Goal: Navigation & Orientation: Find specific page/section

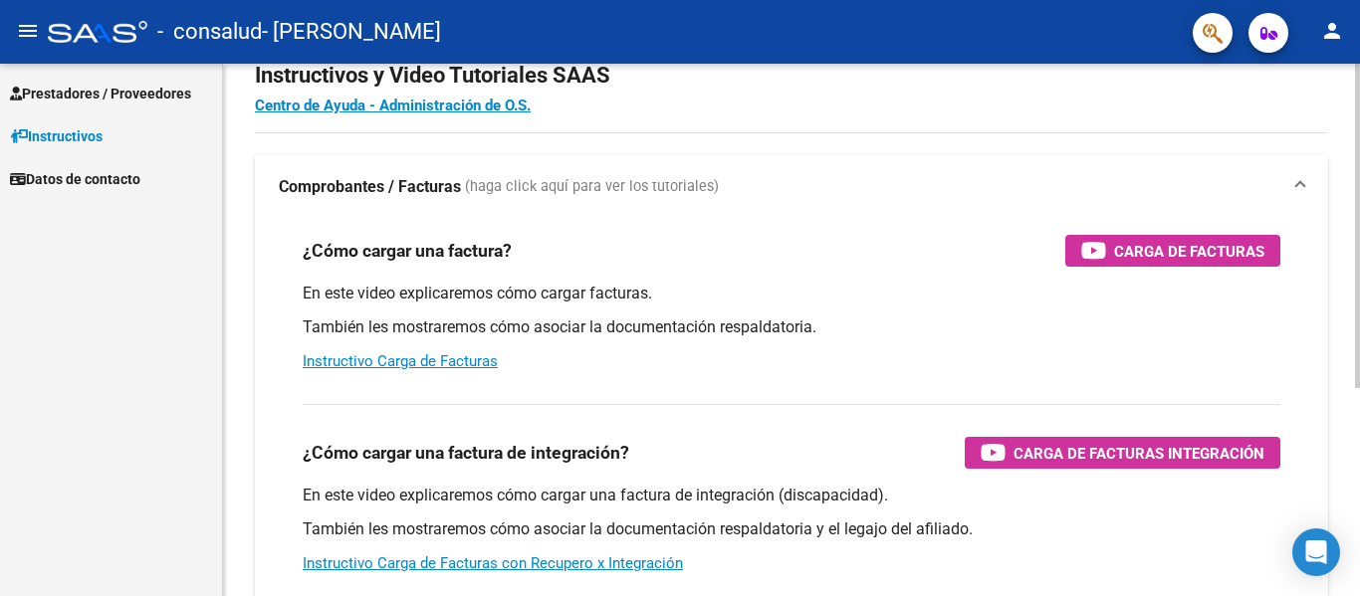
scroll to position [100, 0]
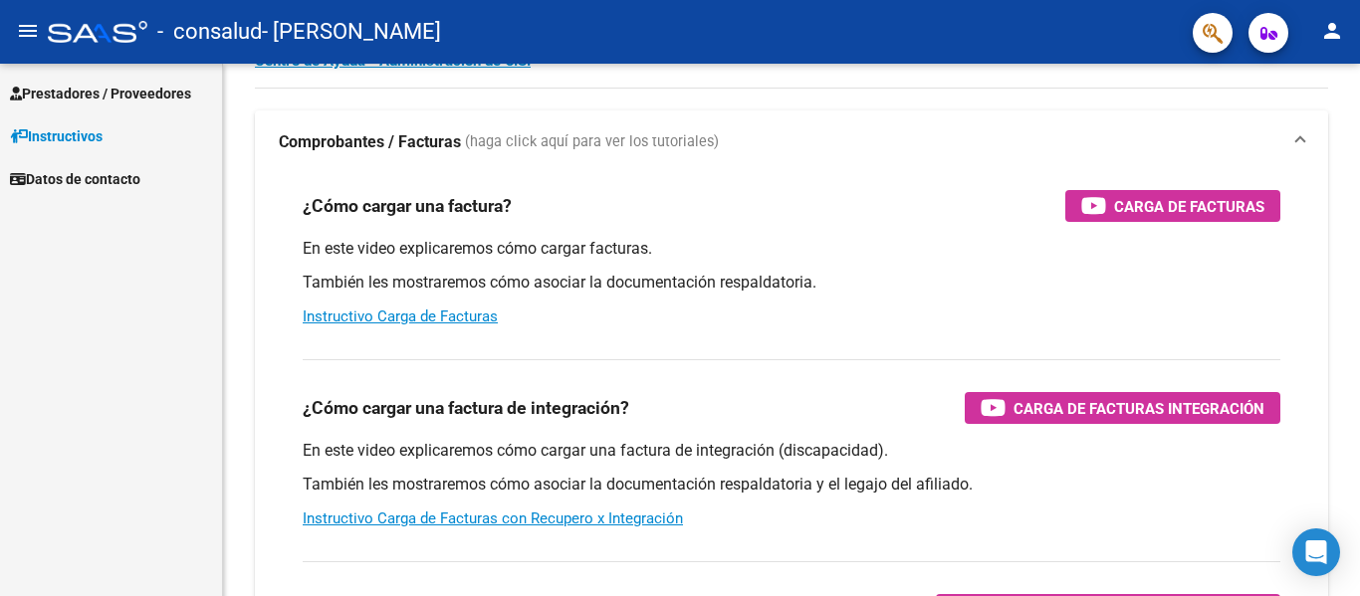
click at [83, 91] on span "Prestadores / Proveedores" at bounding box center [100, 94] width 181 height 22
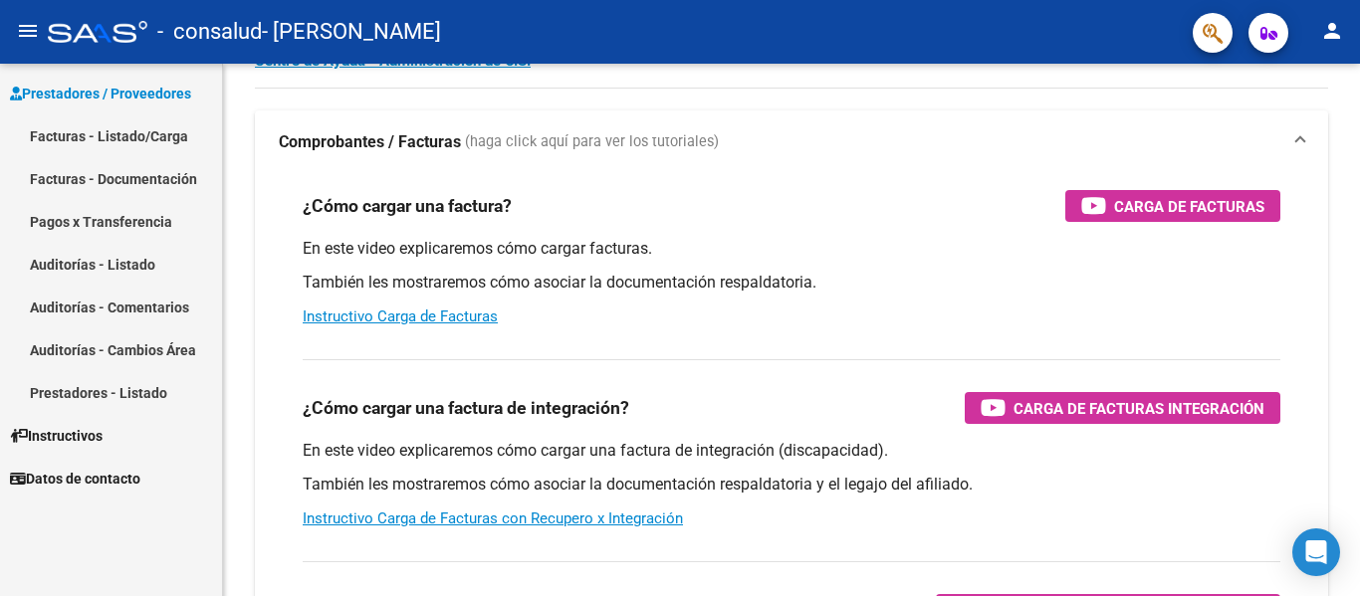
click at [122, 144] on link "Facturas - Listado/Carga" at bounding box center [111, 135] width 222 height 43
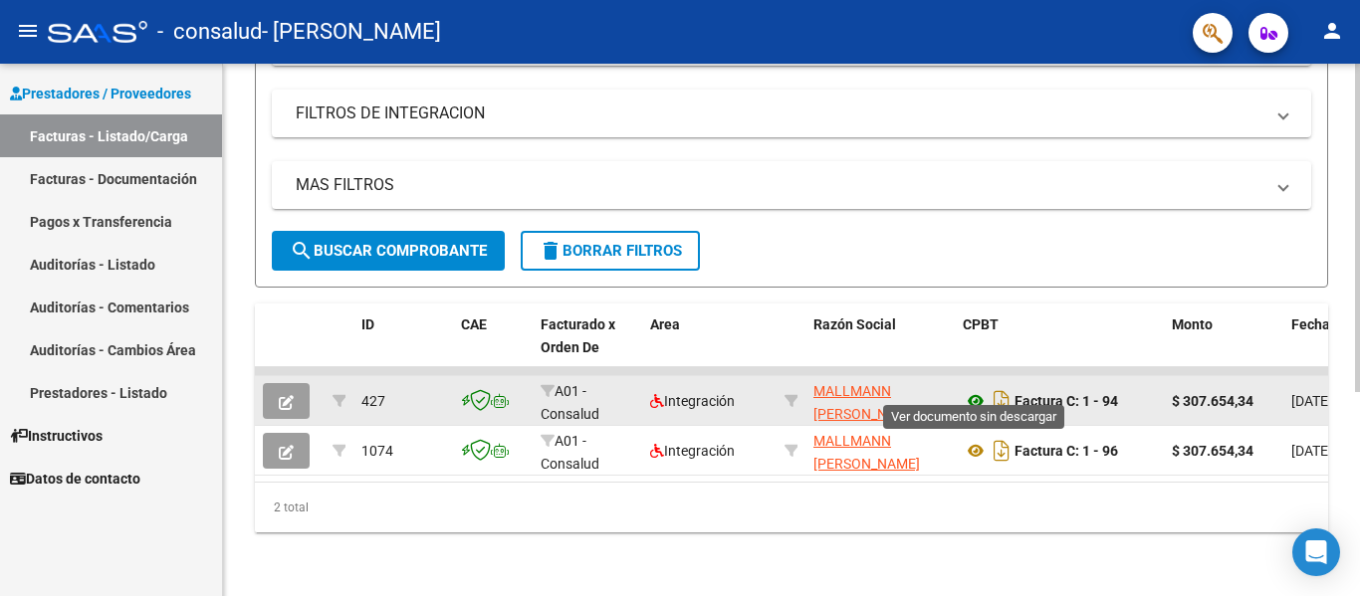
click at [976, 389] on icon at bounding box center [976, 401] width 26 height 24
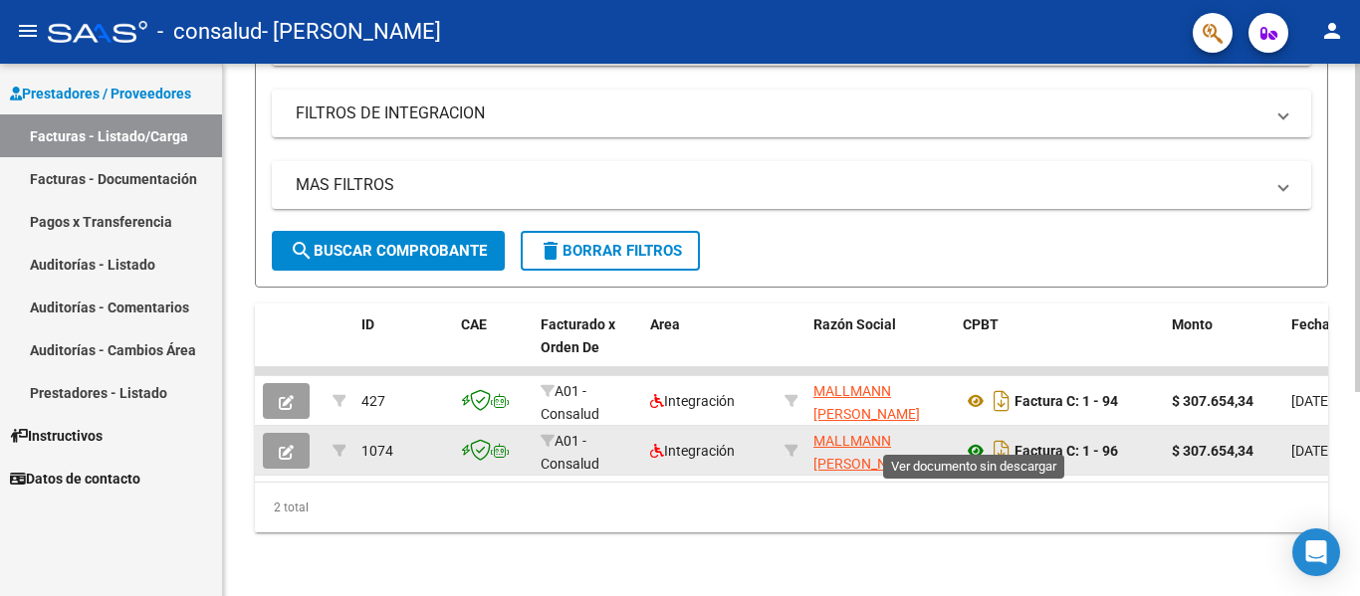
click at [975, 439] on icon at bounding box center [976, 451] width 26 height 24
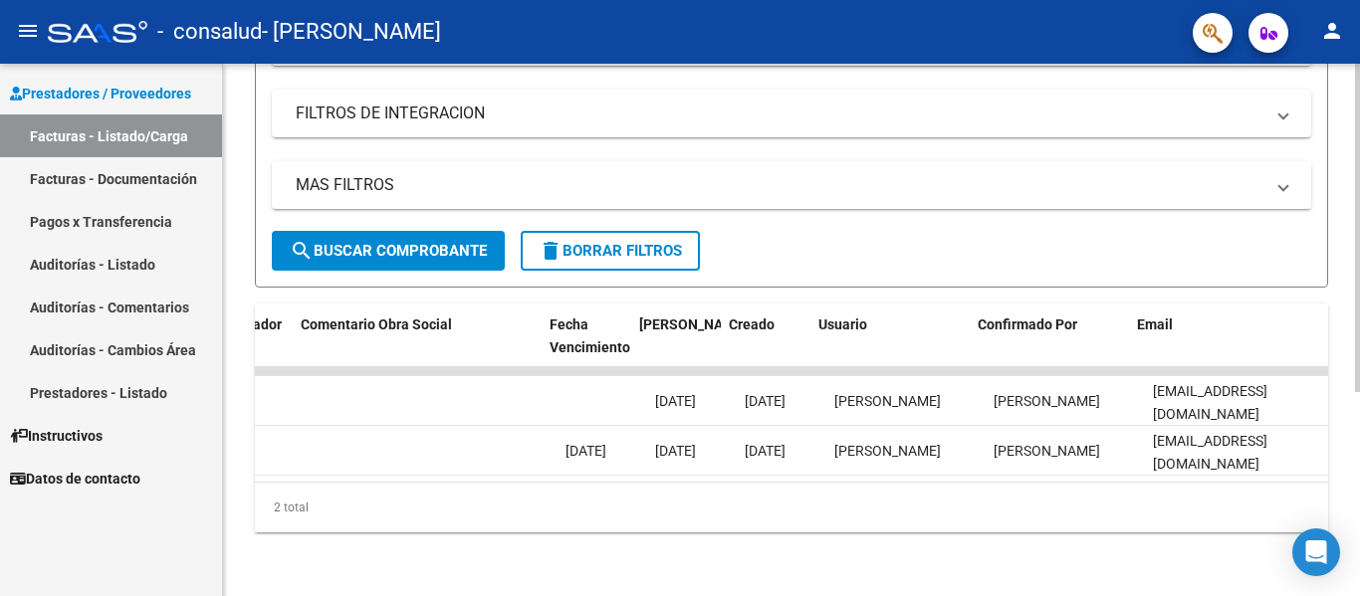
scroll to position [0, 3124]
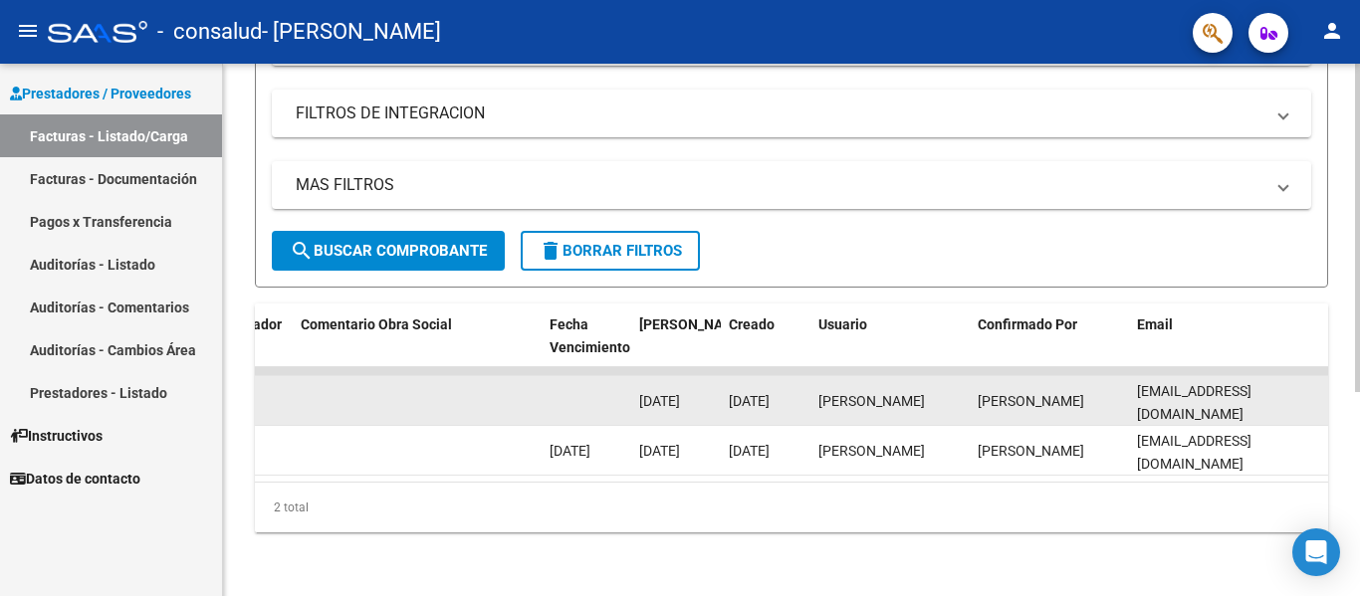
click at [1098, 391] on div "[PERSON_NAME]" at bounding box center [1048, 401] width 143 height 23
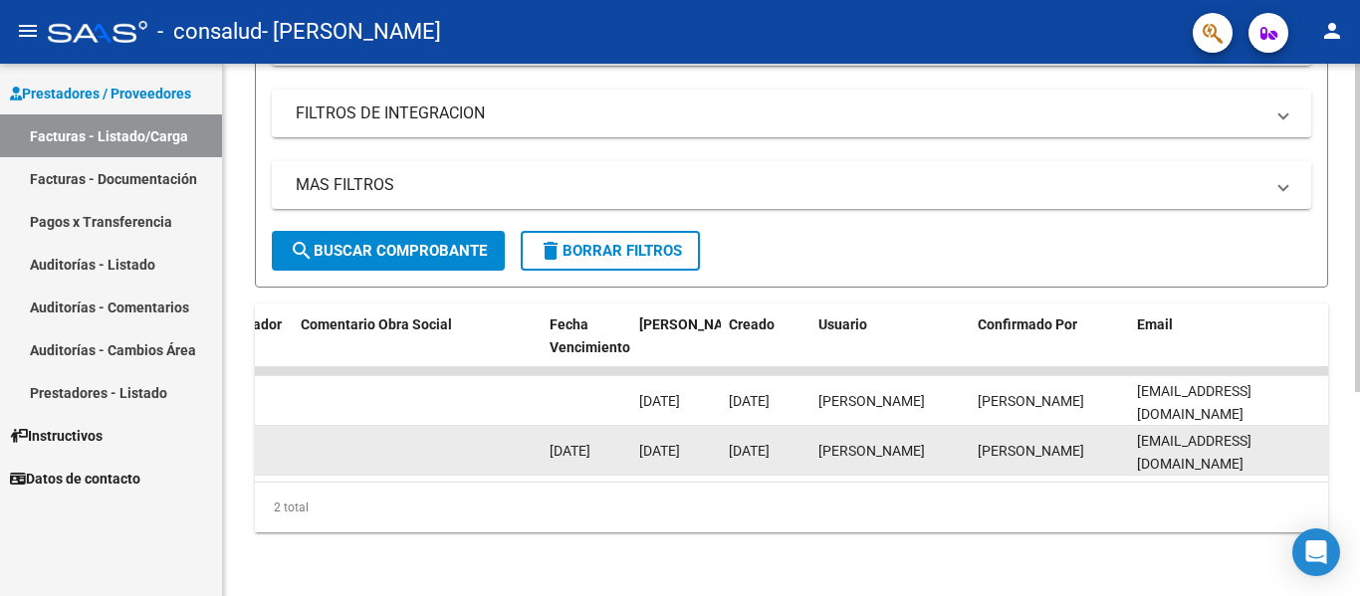
click at [1025, 443] on span "[PERSON_NAME]" at bounding box center [1030, 451] width 107 height 16
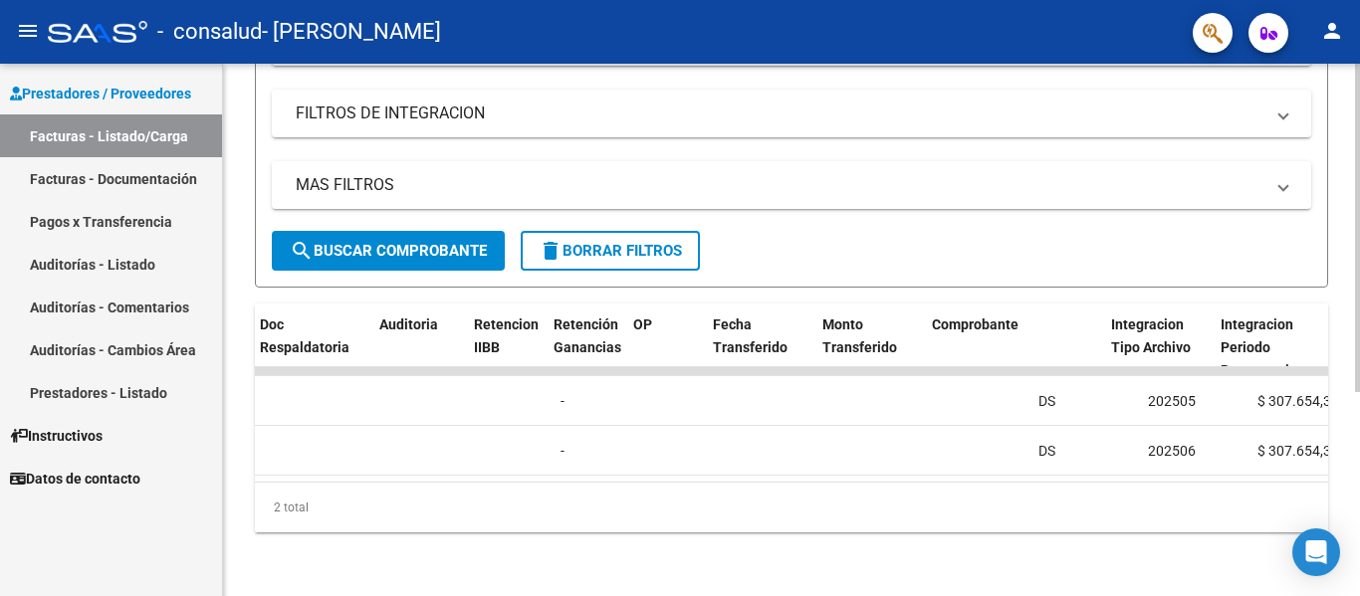
scroll to position [0, 0]
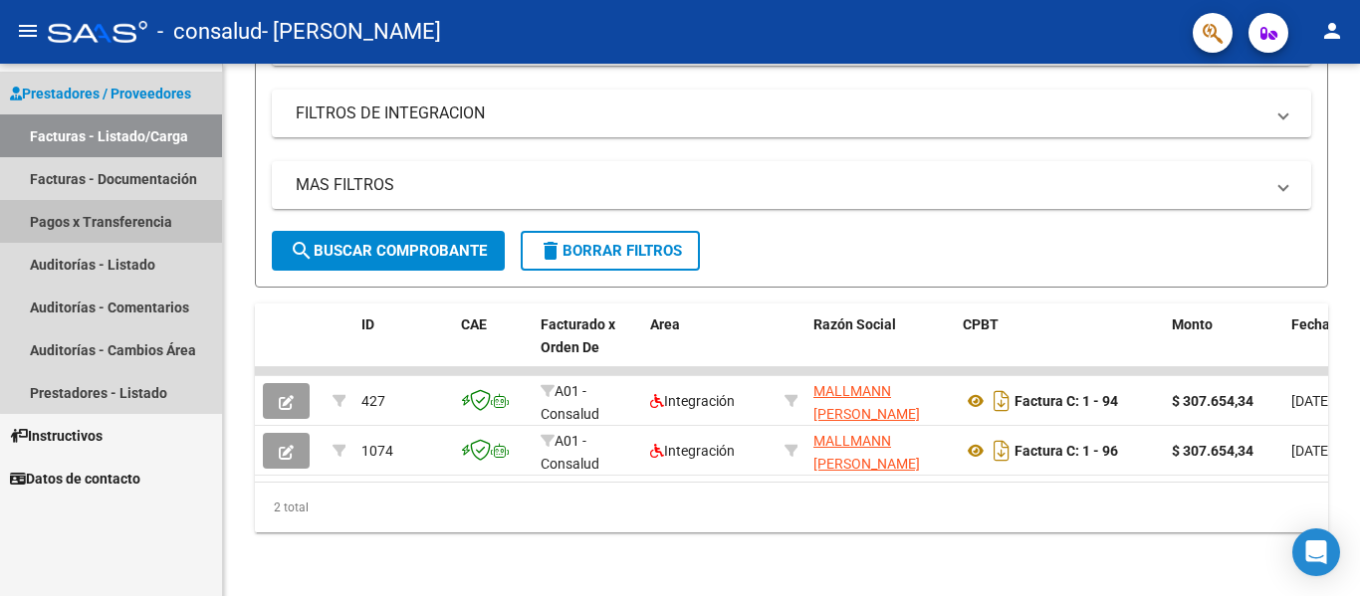
click at [125, 226] on link "Pagos x Transferencia" at bounding box center [111, 221] width 222 height 43
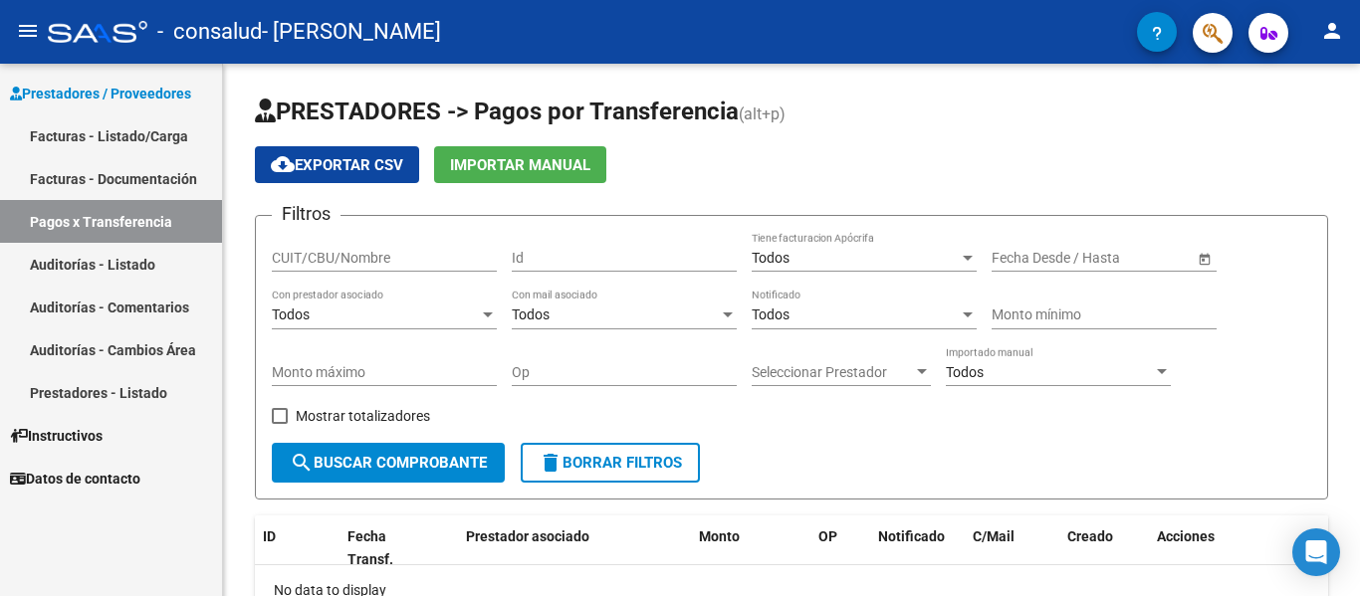
click at [132, 383] on link "Prestadores - Listado" at bounding box center [111, 392] width 222 height 43
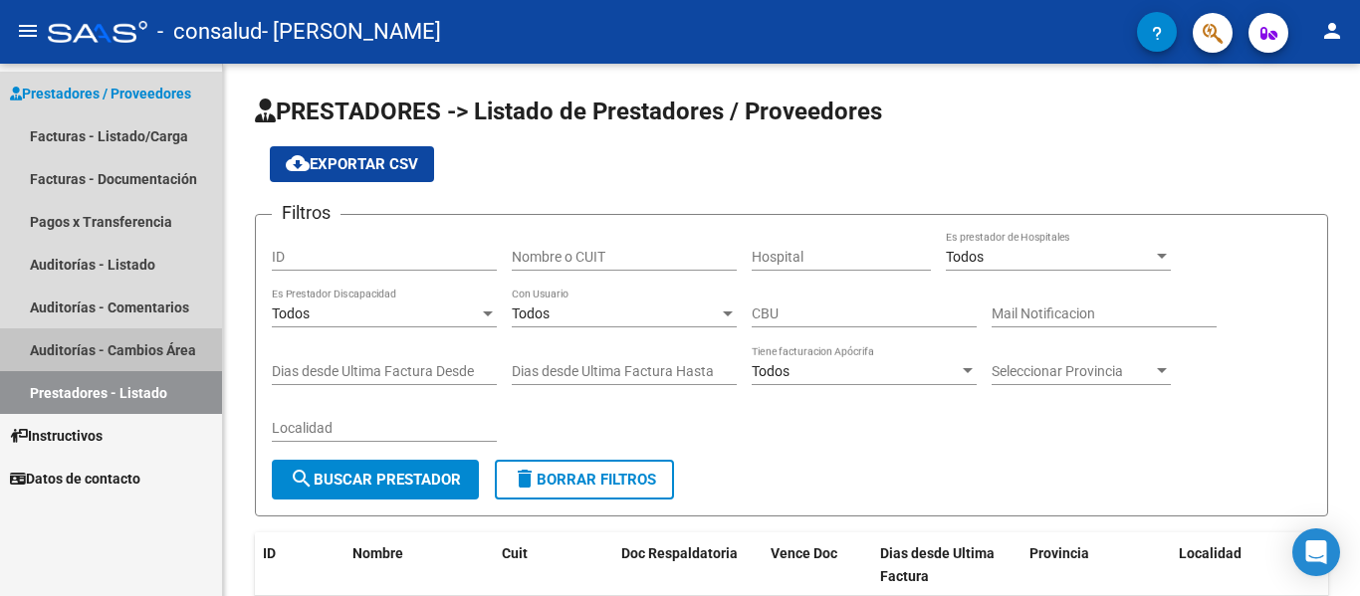
click at [138, 360] on link "Auditorías - Cambios Área" at bounding box center [111, 349] width 222 height 43
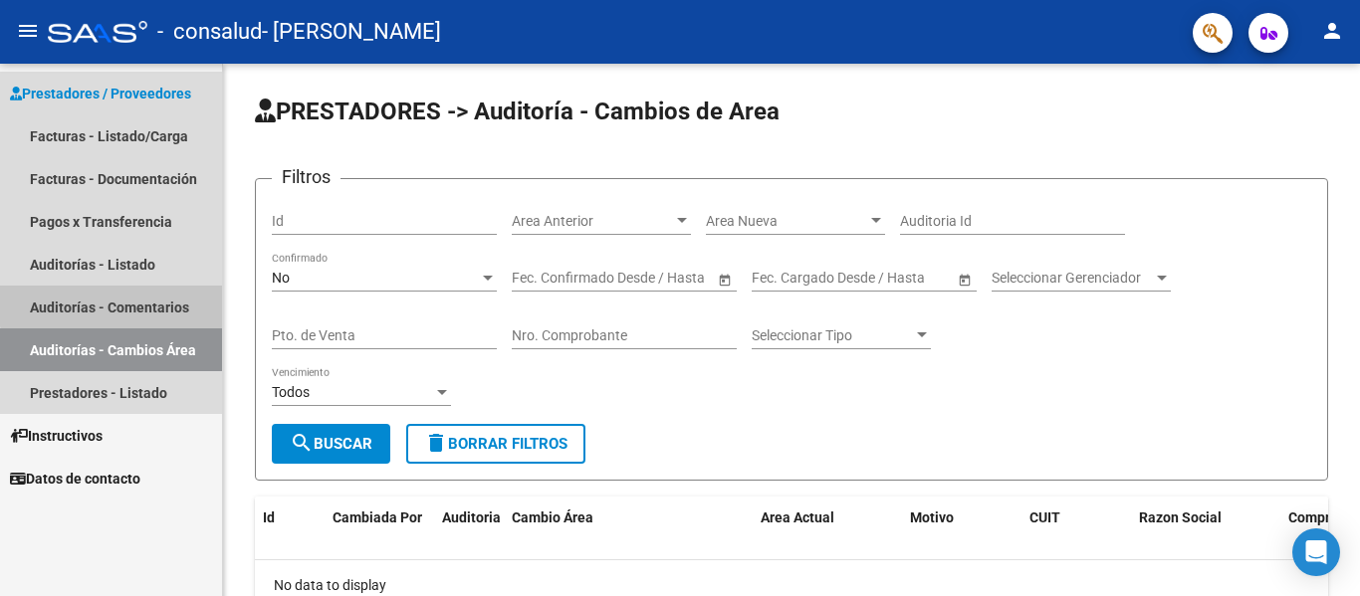
click at [139, 298] on link "Auditorías - Comentarios" at bounding box center [111, 307] width 222 height 43
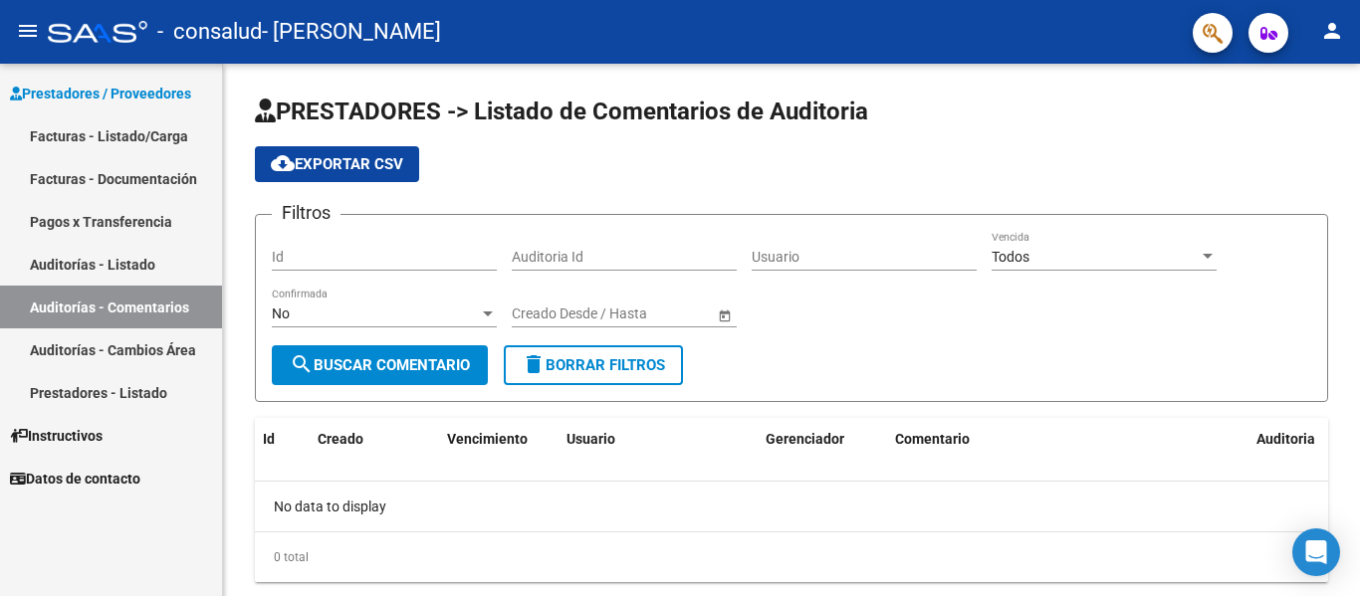
click at [107, 204] on link "Pagos x Transferencia" at bounding box center [111, 221] width 222 height 43
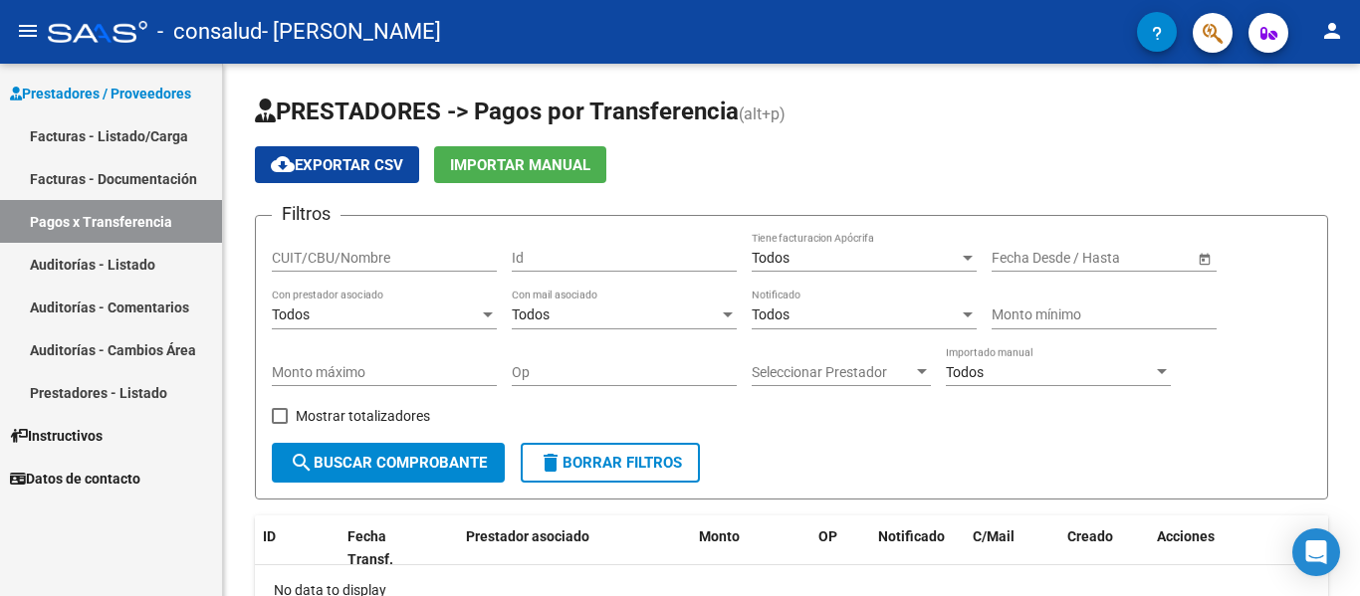
click at [112, 179] on link "Facturas - Documentación" at bounding box center [111, 178] width 222 height 43
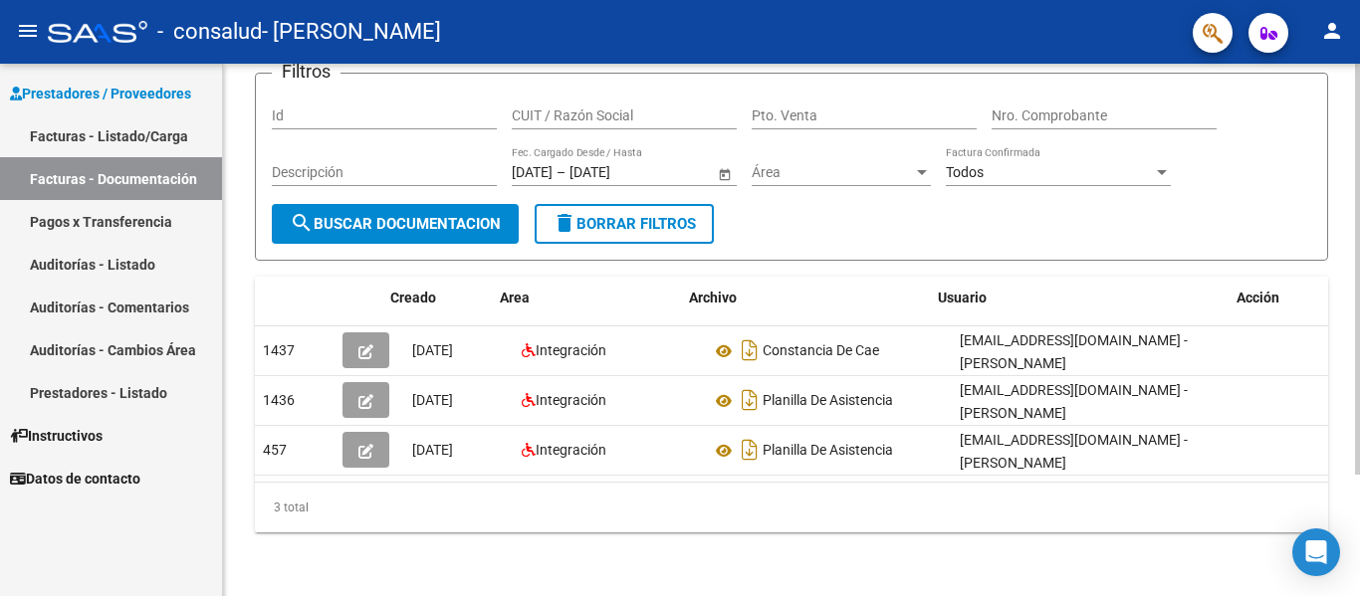
scroll to position [0, 22]
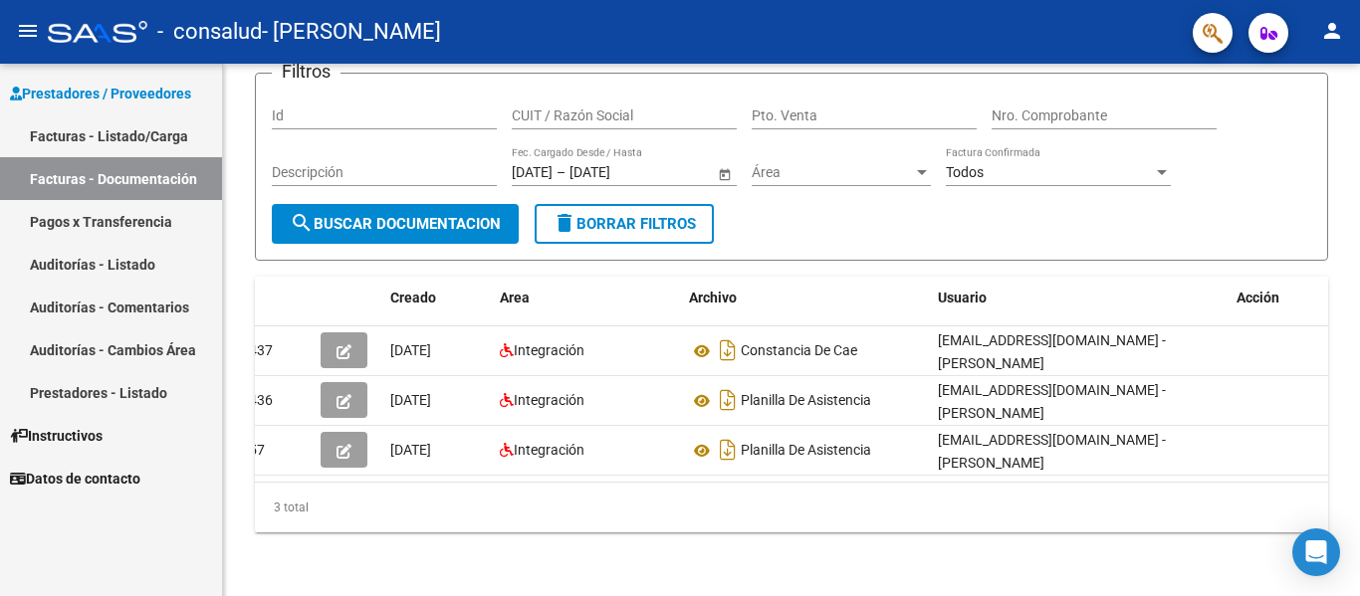
click at [121, 135] on link "Facturas - Listado/Carga" at bounding box center [111, 135] width 222 height 43
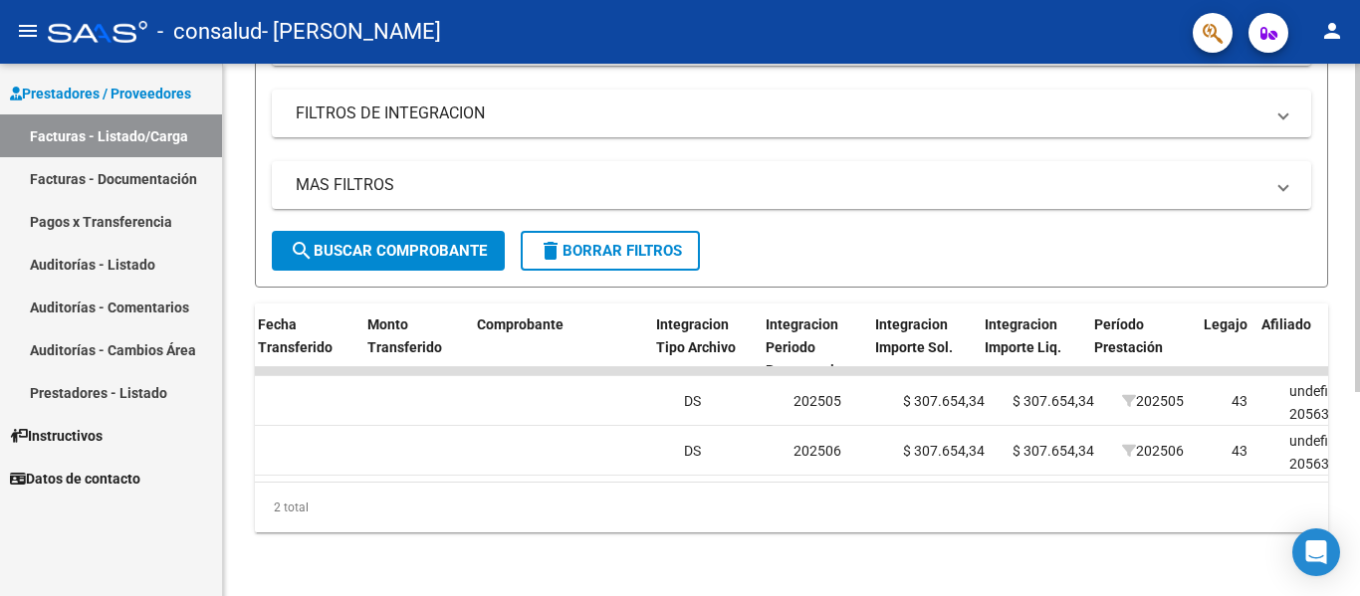
scroll to position [0, 1755]
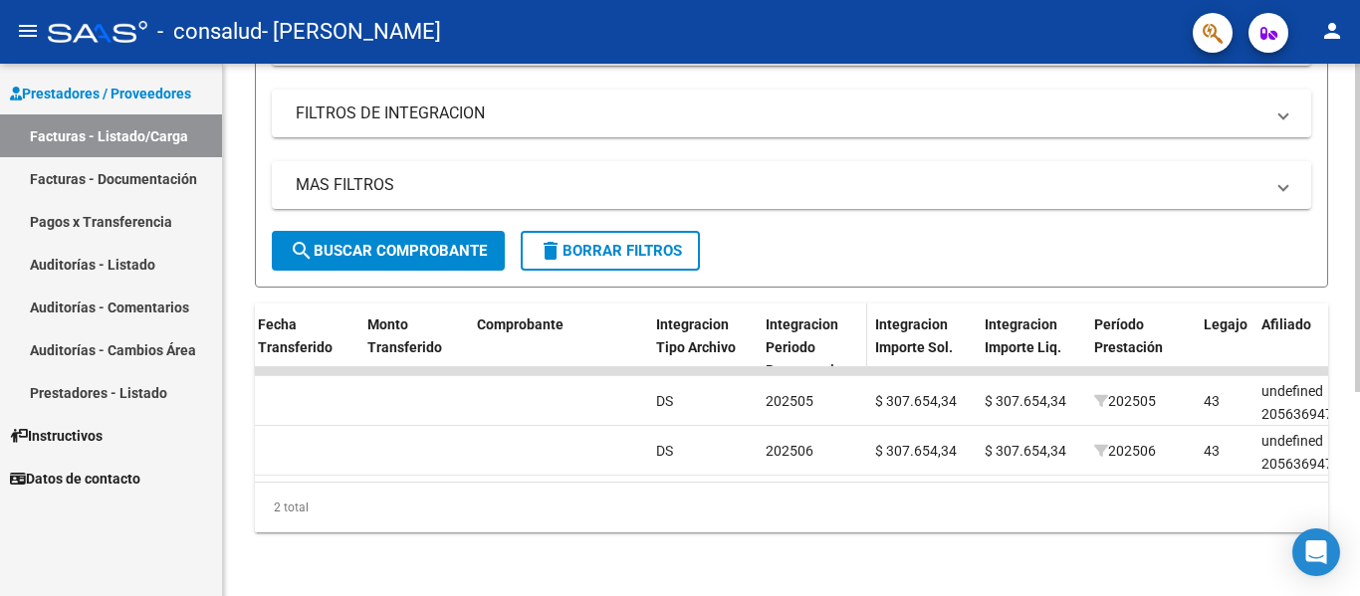
click at [829, 317] on span "Integracion Periodo Presentacion" at bounding box center [807, 348] width 85 height 62
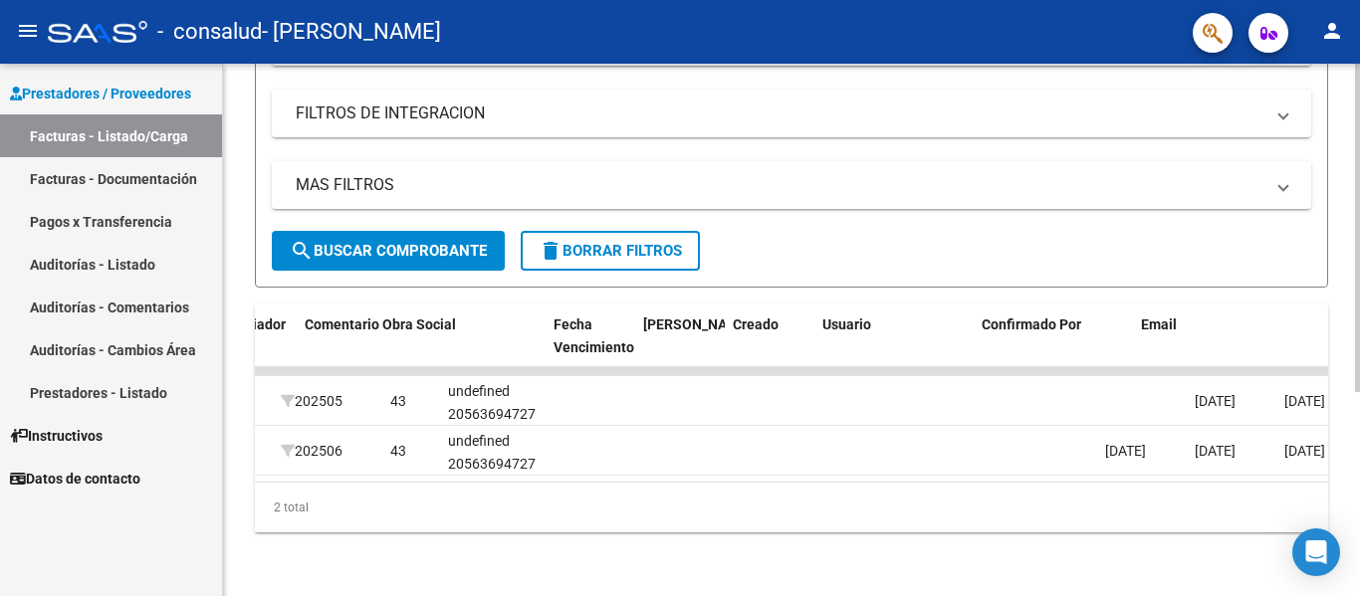
scroll to position [0, 3124]
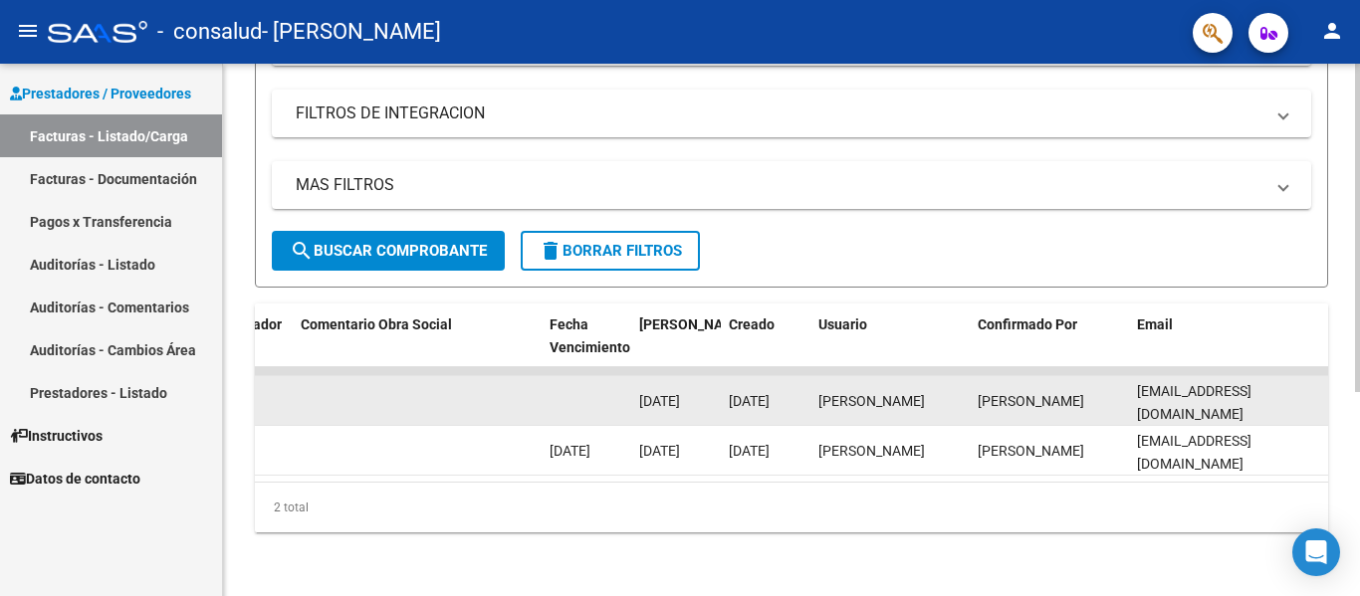
click at [697, 396] on div "[DATE]" at bounding box center [676, 401] width 74 height 23
